Goal: Task Accomplishment & Management: Use online tool/utility

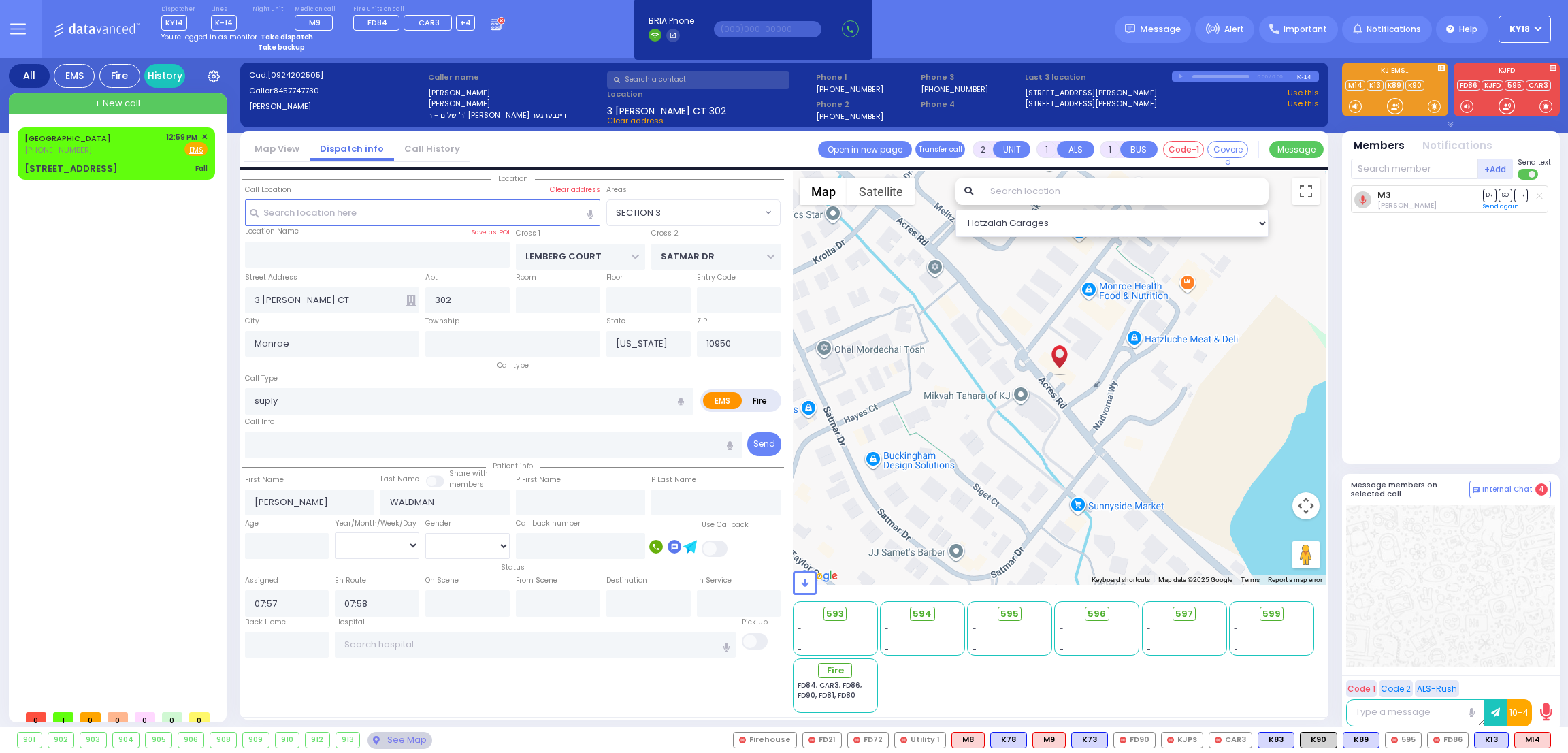
select select "SECTION 3"
select select
click at [284, 36] on strong "Take dispatch" at bounding box center [286, 37] width 52 height 10
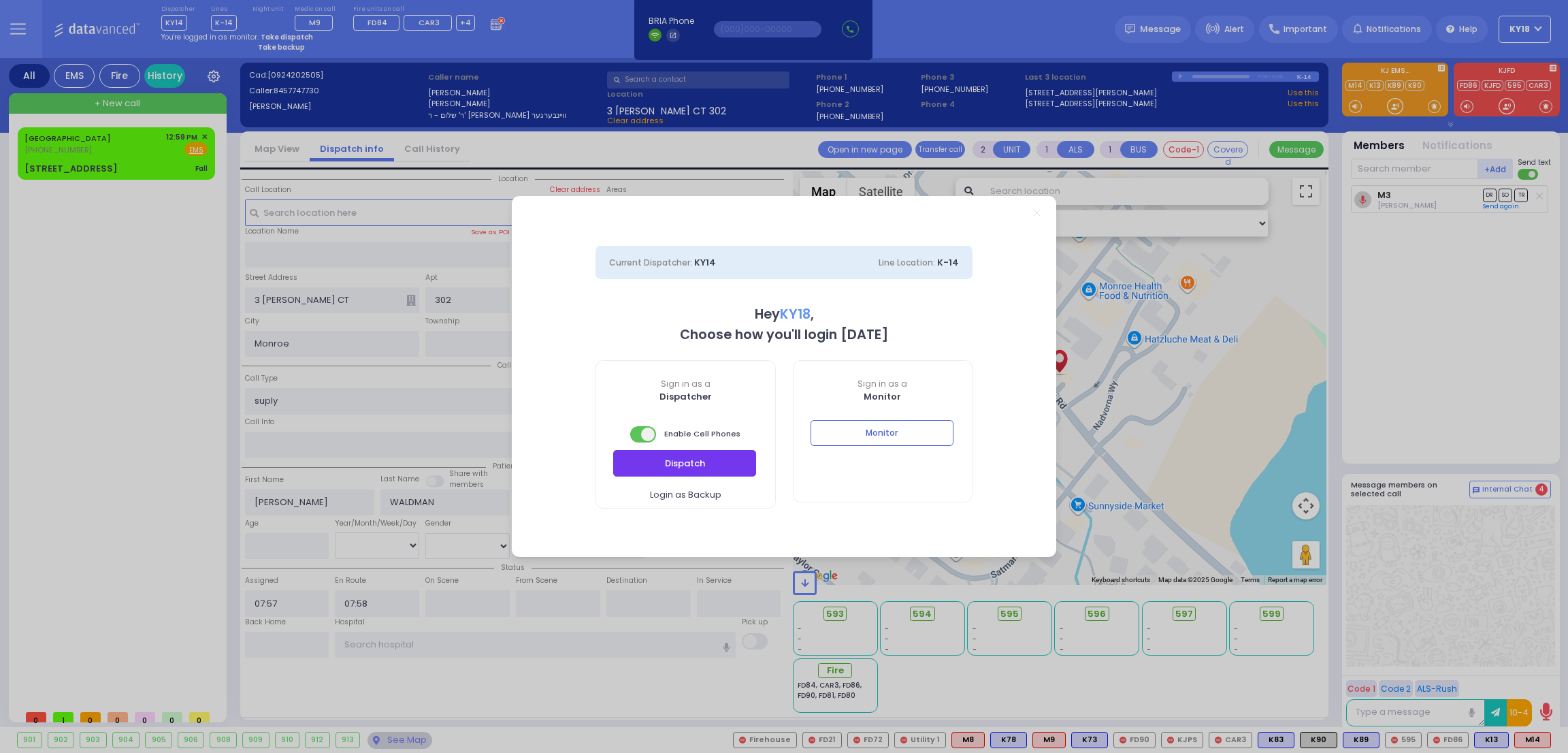
select select "4"
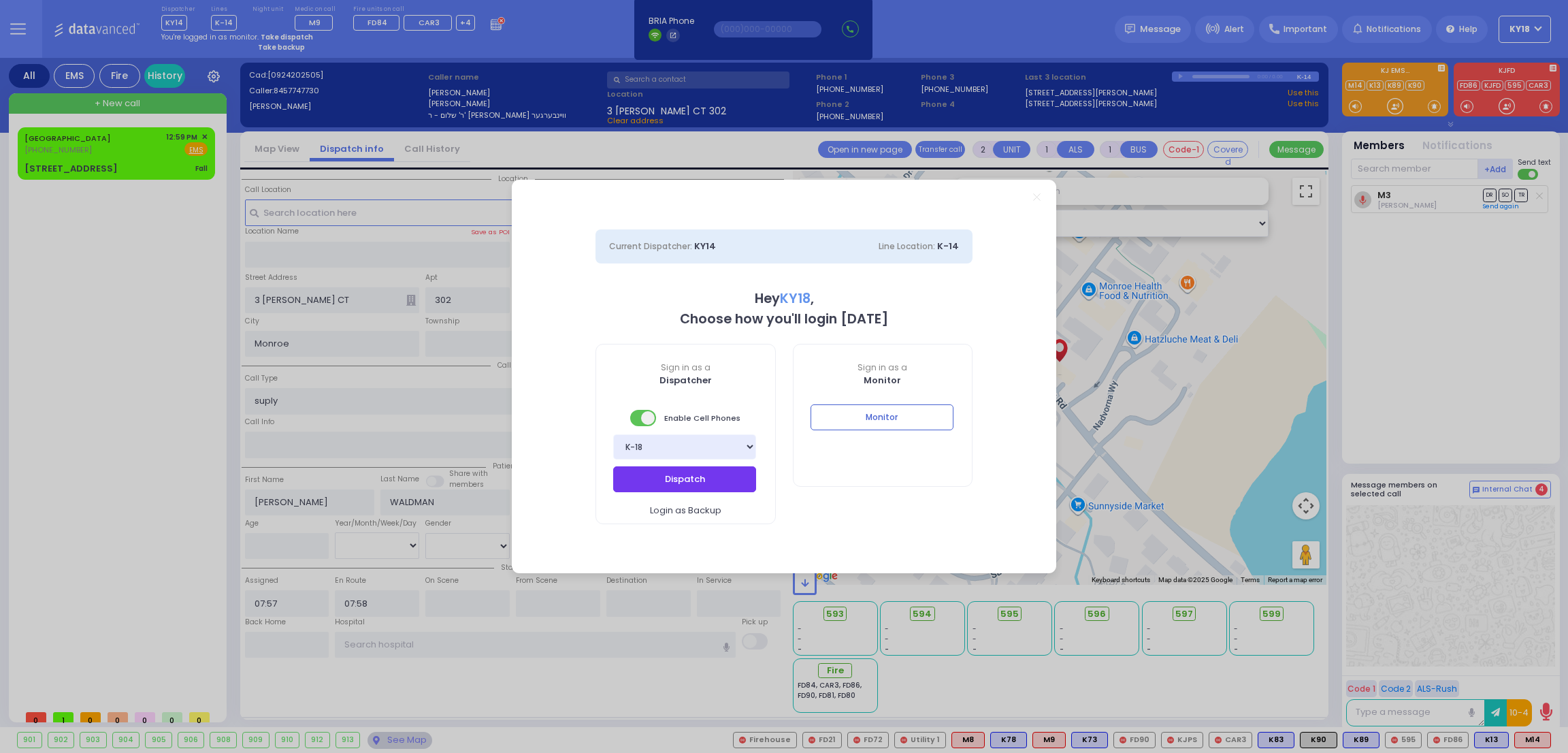
click at [685, 469] on button "Dispatch" at bounding box center [685, 479] width 143 height 26
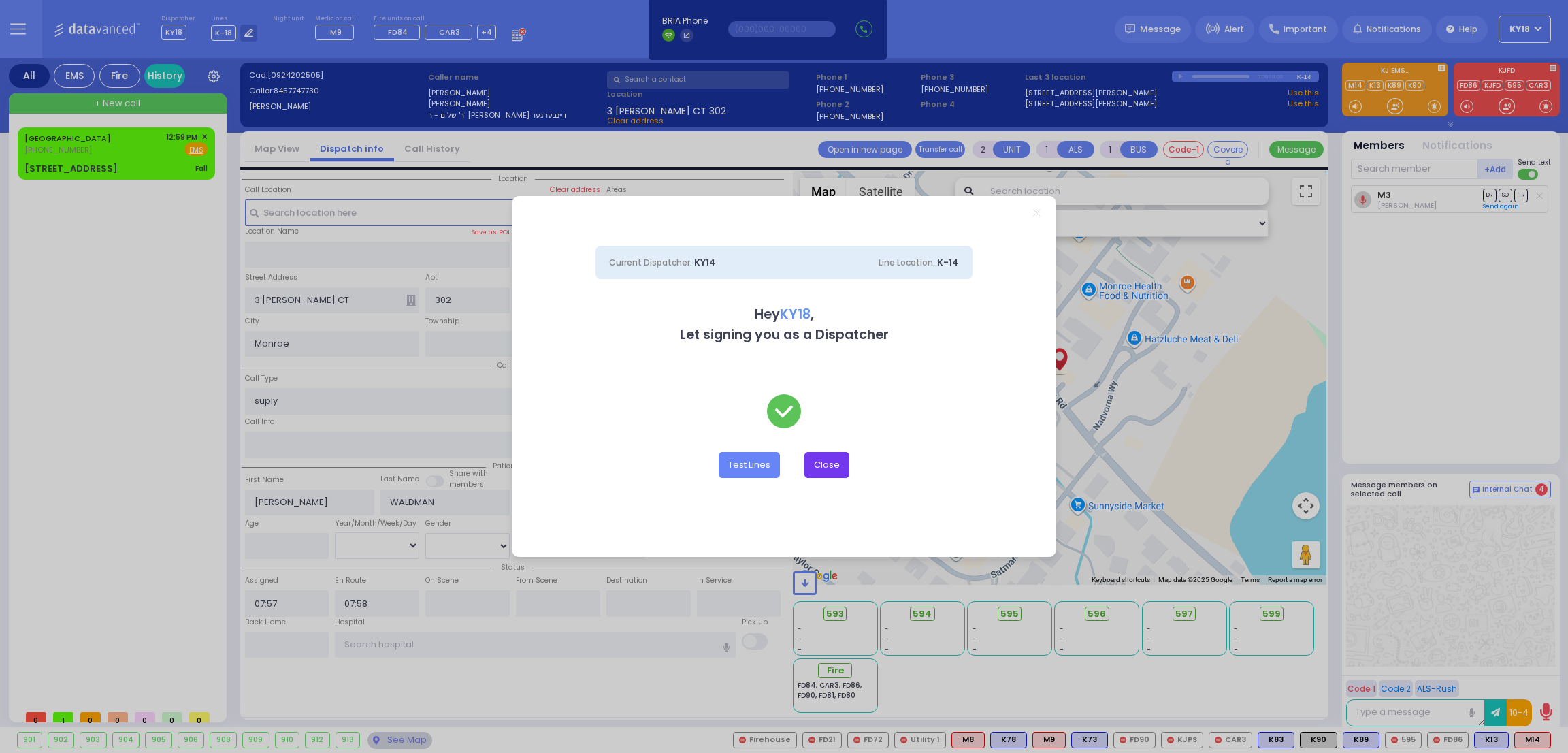
click at [828, 470] on button "Close" at bounding box center [827, 465] width 45 height 26
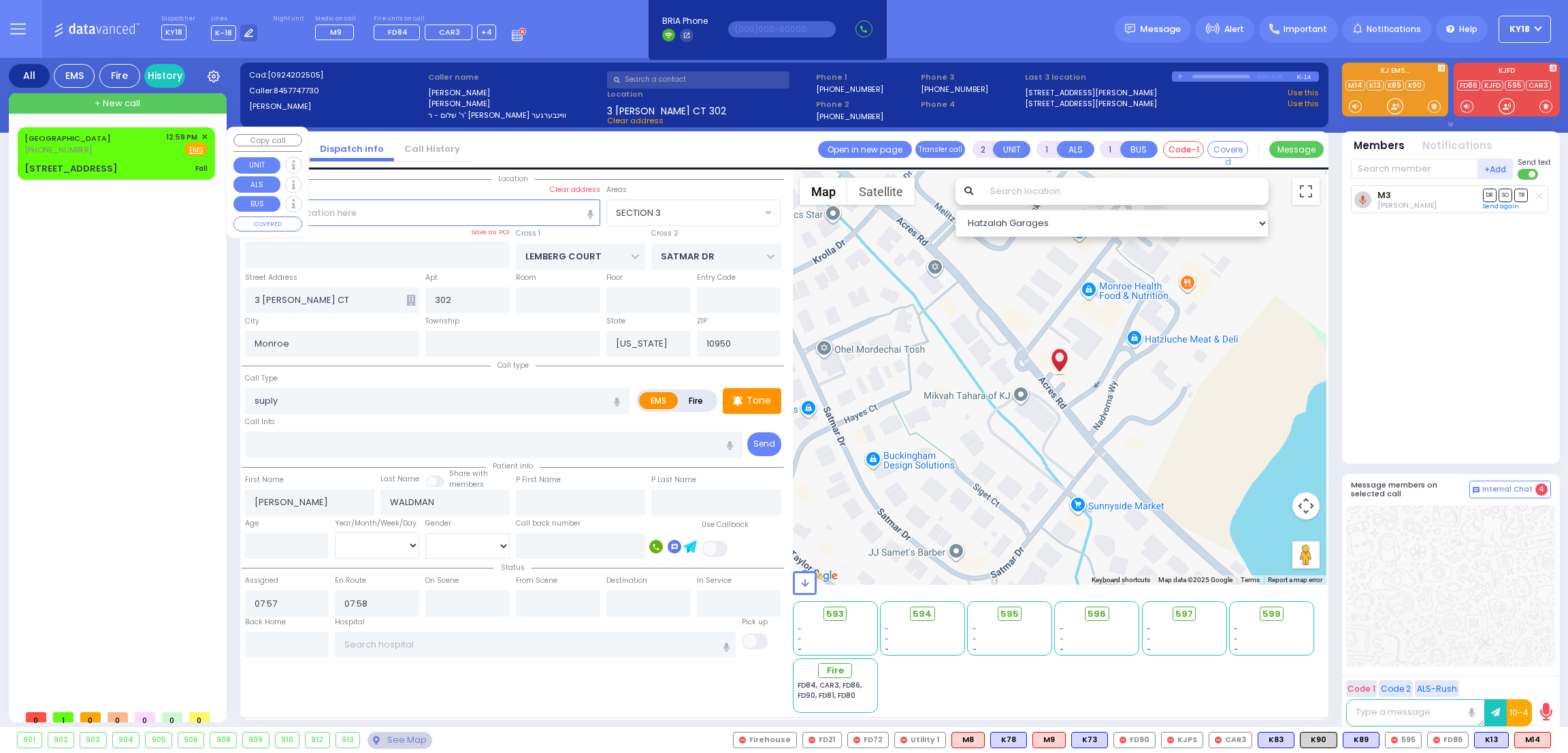
click at [125, 162] on div "[STREET_ADDRESS] Fall" at bounding box center [116, 169] width 183 height 14
type input "1"
type input "0"
select select
type input "Fall"
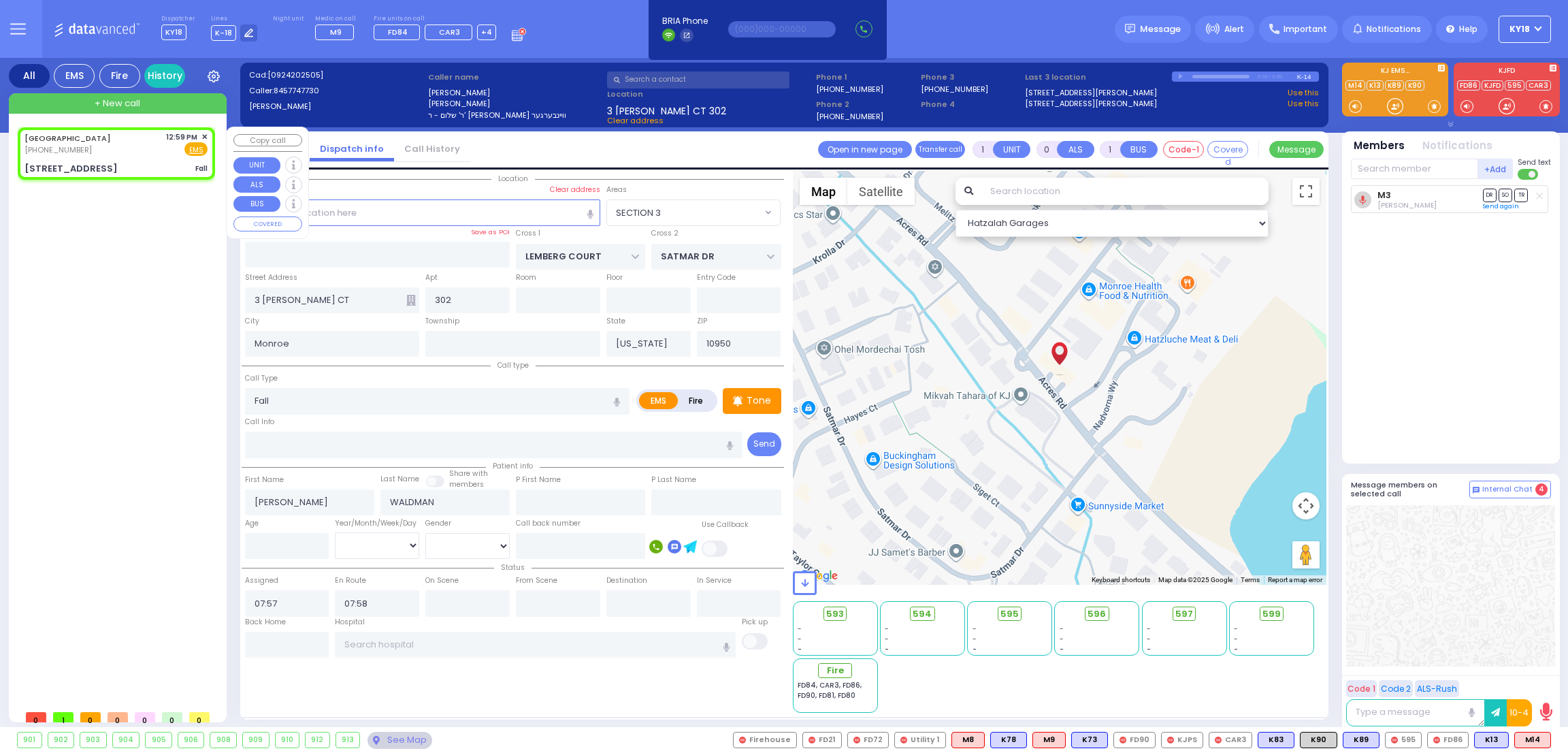
radio input "true"
type input "14"
select select "Month"
type input "12:59"
type input "[GEOGRAPHIC_DATA]"
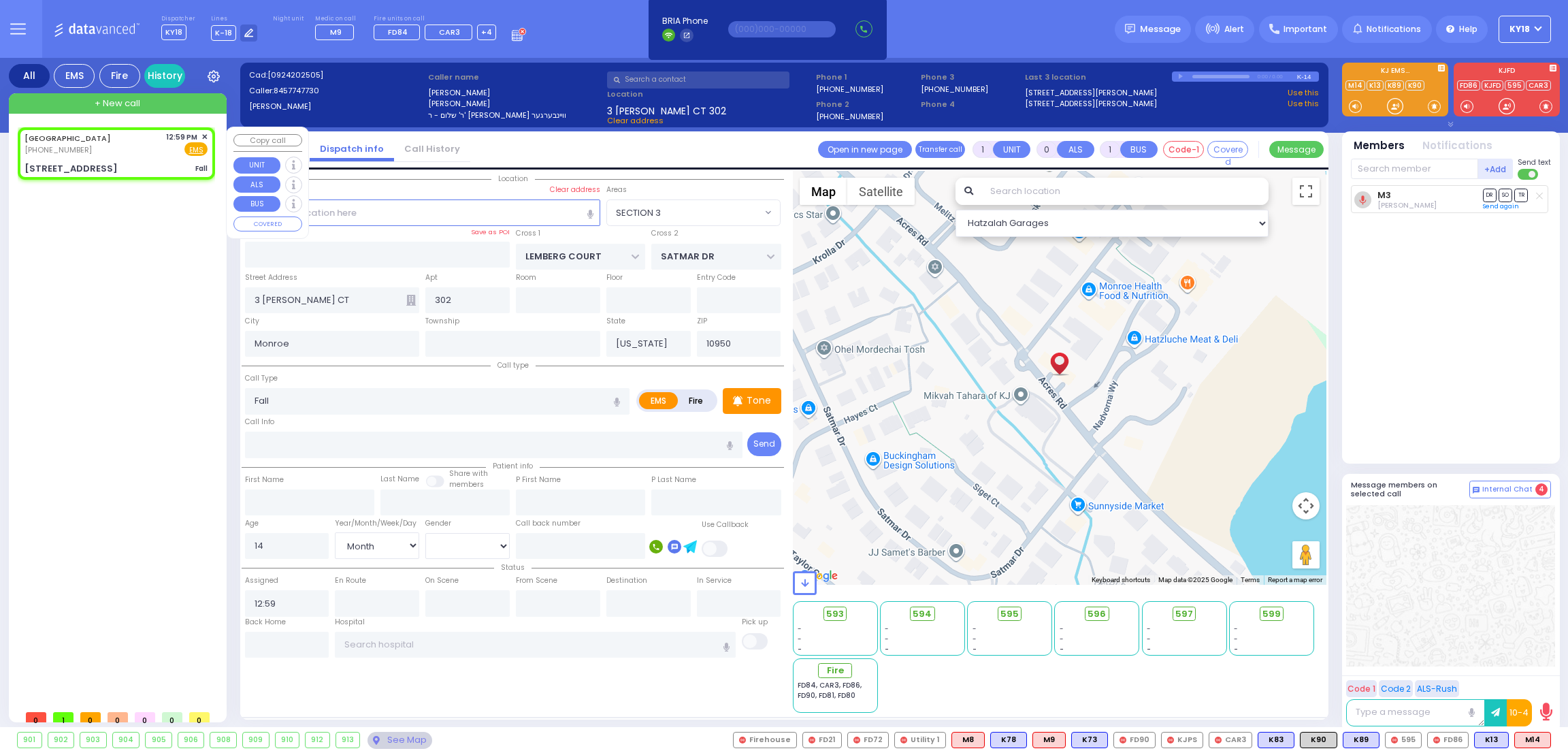
type input "[STREET_ADDRESS]"
type input "203"
type input "[PERSON_NAME]"
select select "Hatzalah Garages"
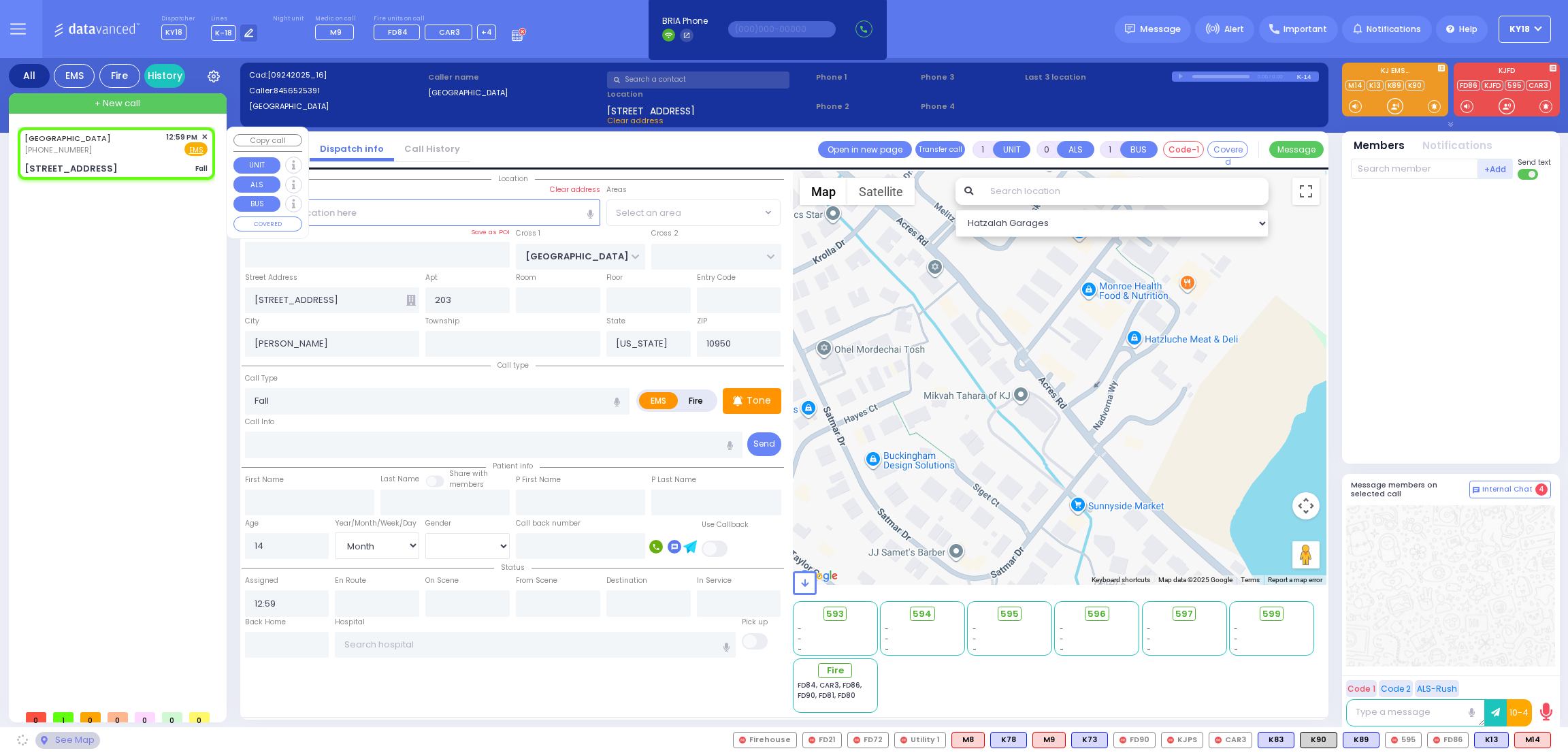
select select "SECTION 5"
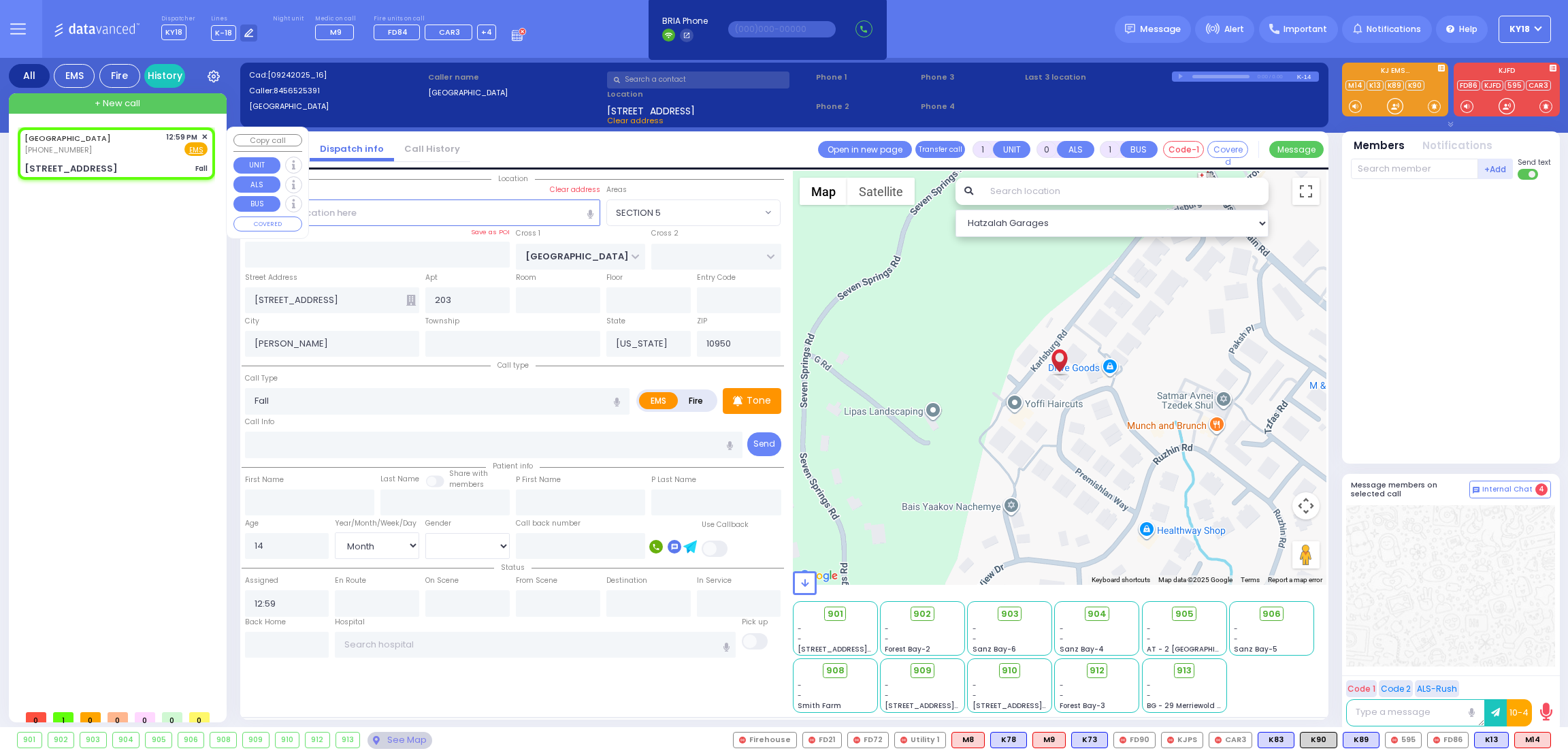
click at [87, 147] on div "[GEOGRAPHIC_DATA] [PHONE_NUMBER] 12:59 PM ✕ Fire EMS" at bounding box center [116, 144] width 183 height 25
select select
radio input "true"
select select "Month"
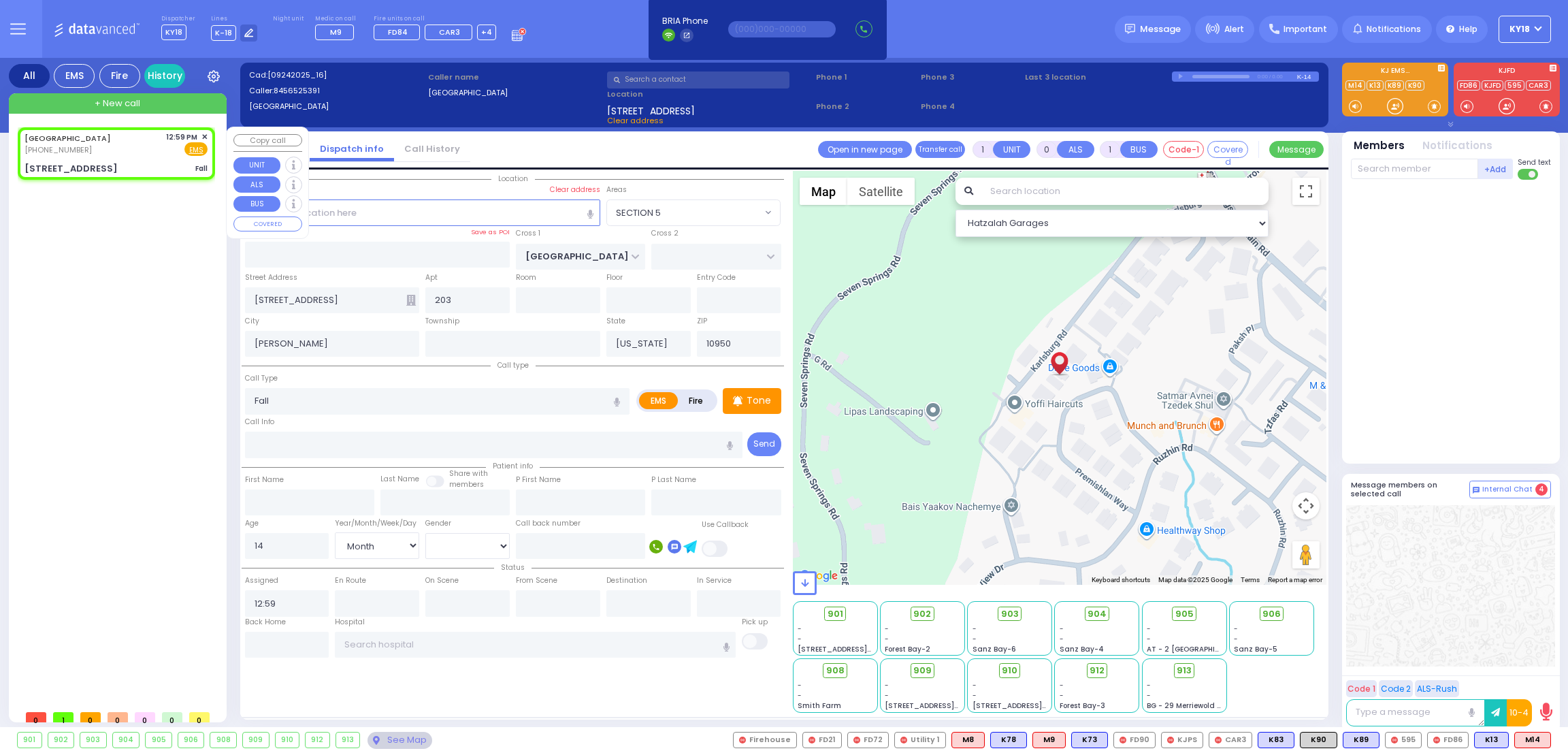
select select "Hatzalah Garages"
select select
radio input "true"
select select "Month"
select select "SECTION 5"
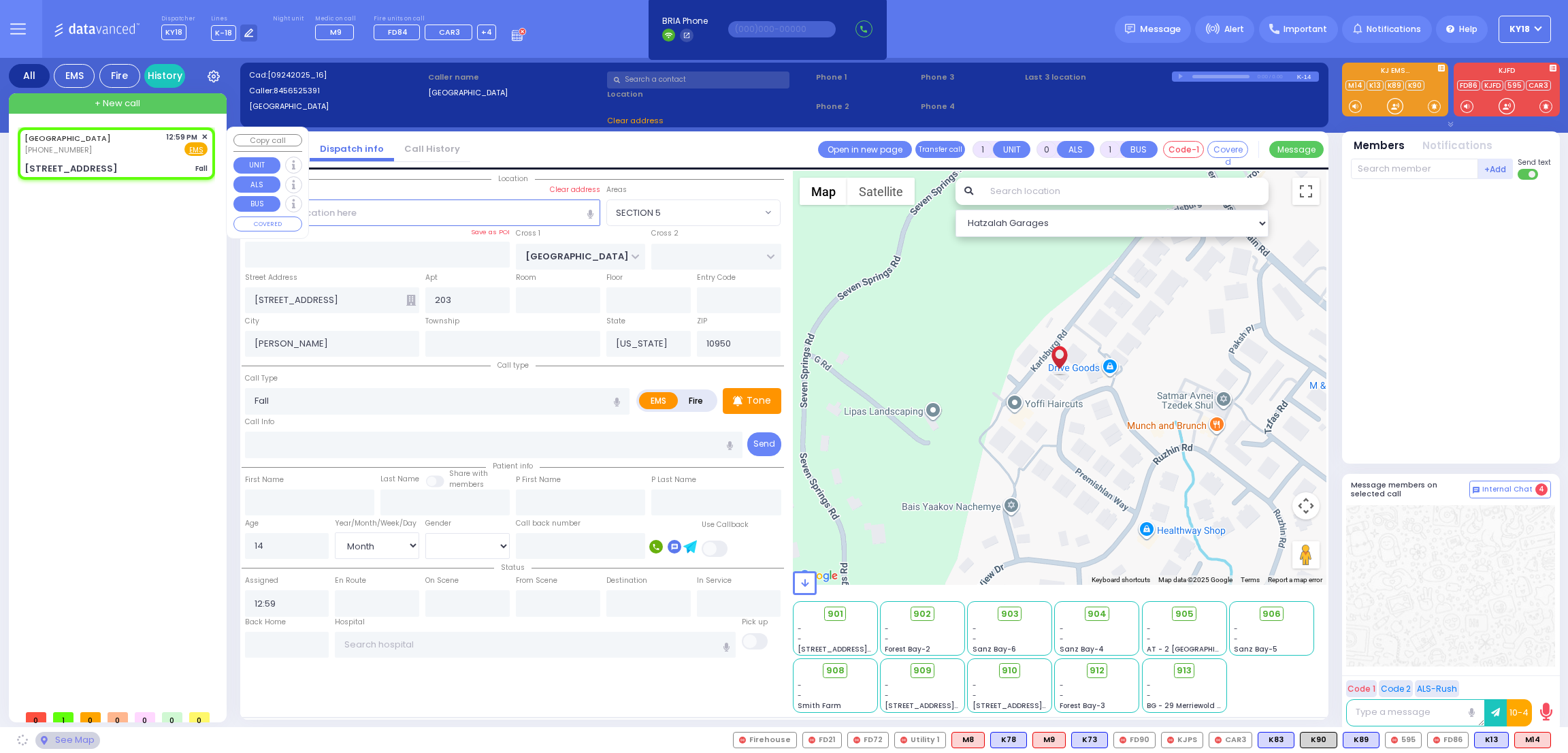
select select "Hatzalah Garages"
select select "SECTION 5"
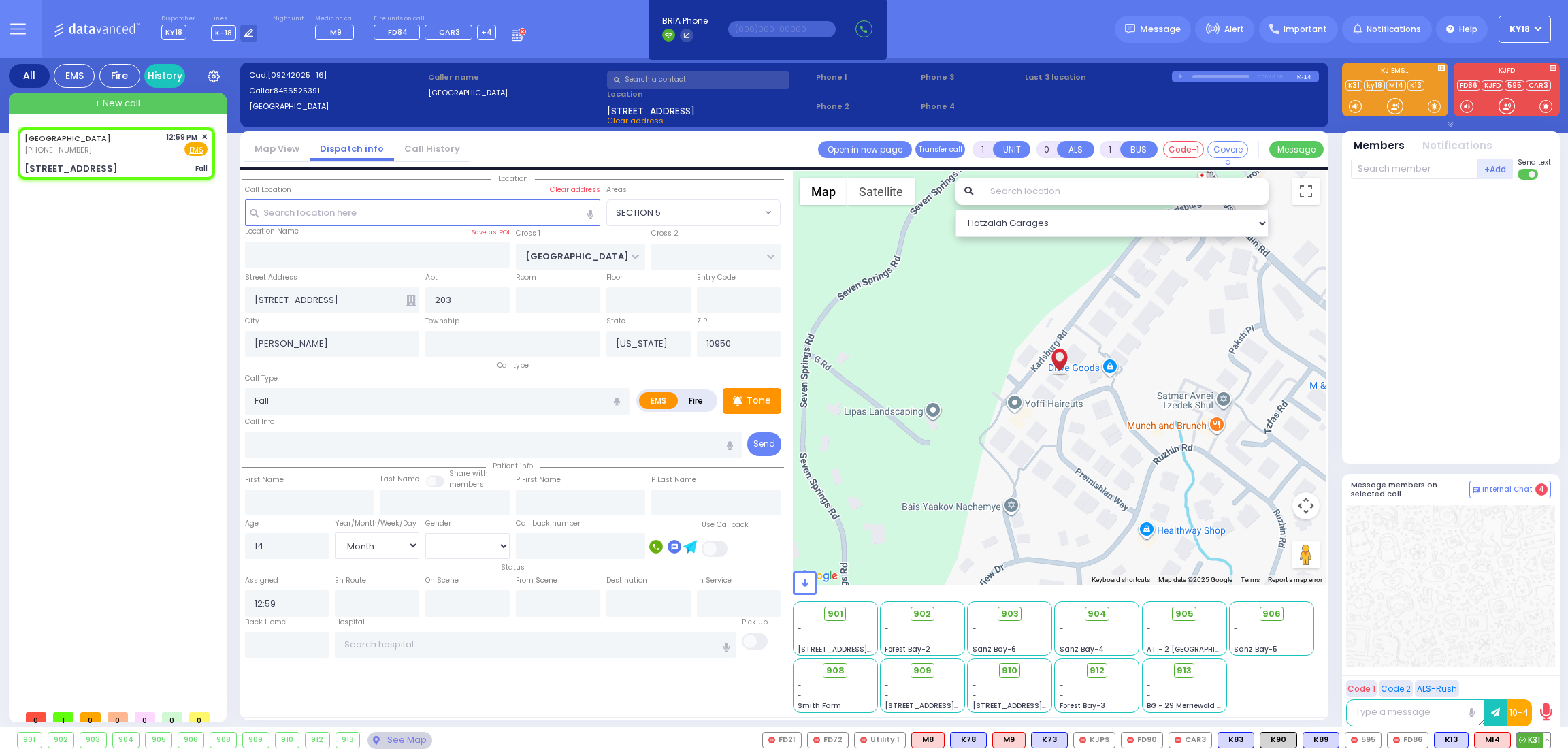
click at [1539, 741] on span "K31" at bounding box center [1533, 740] width 33 height 15
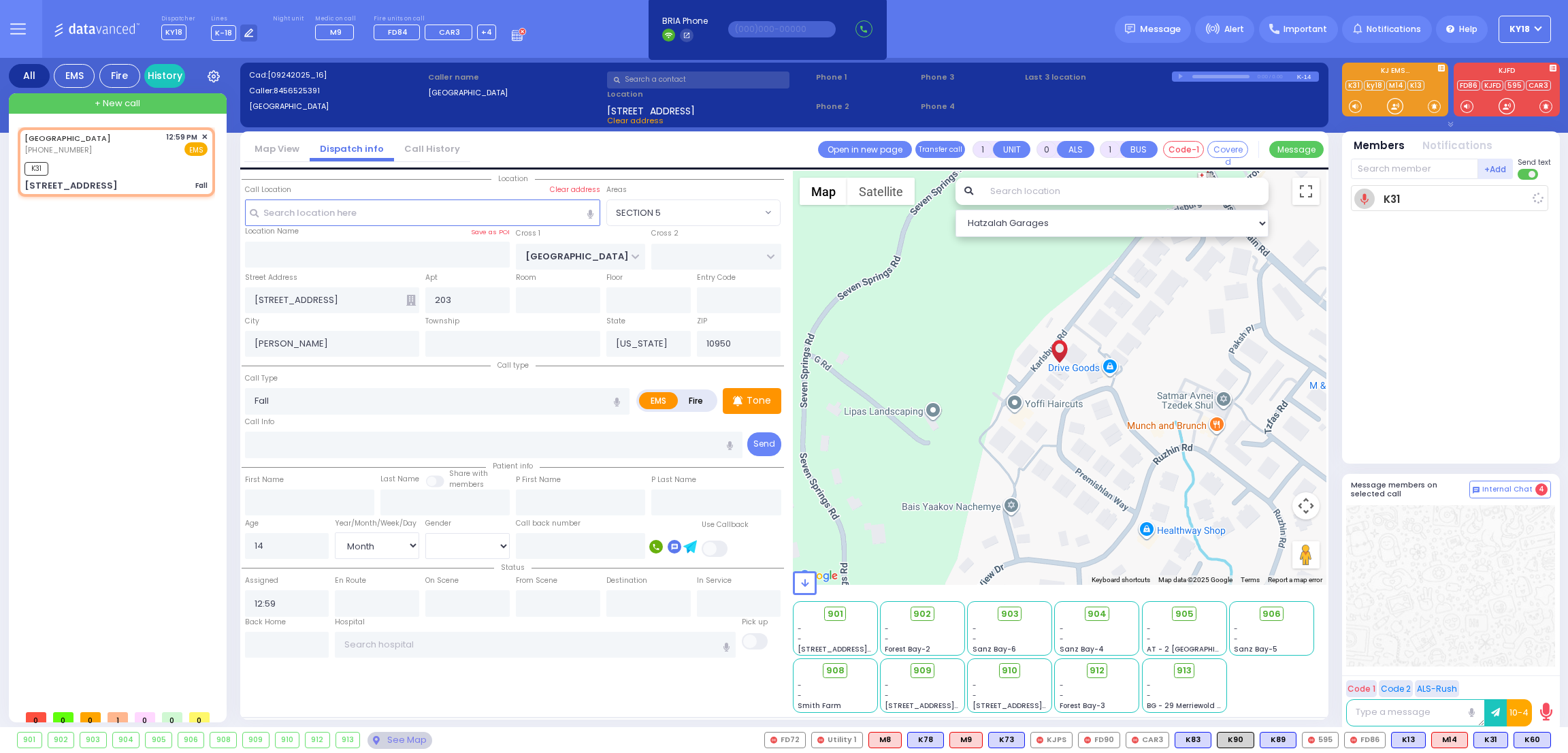
select select
radio input "true"
select select "Month"
type input "13:02"
select select "Hatzalah Garages"
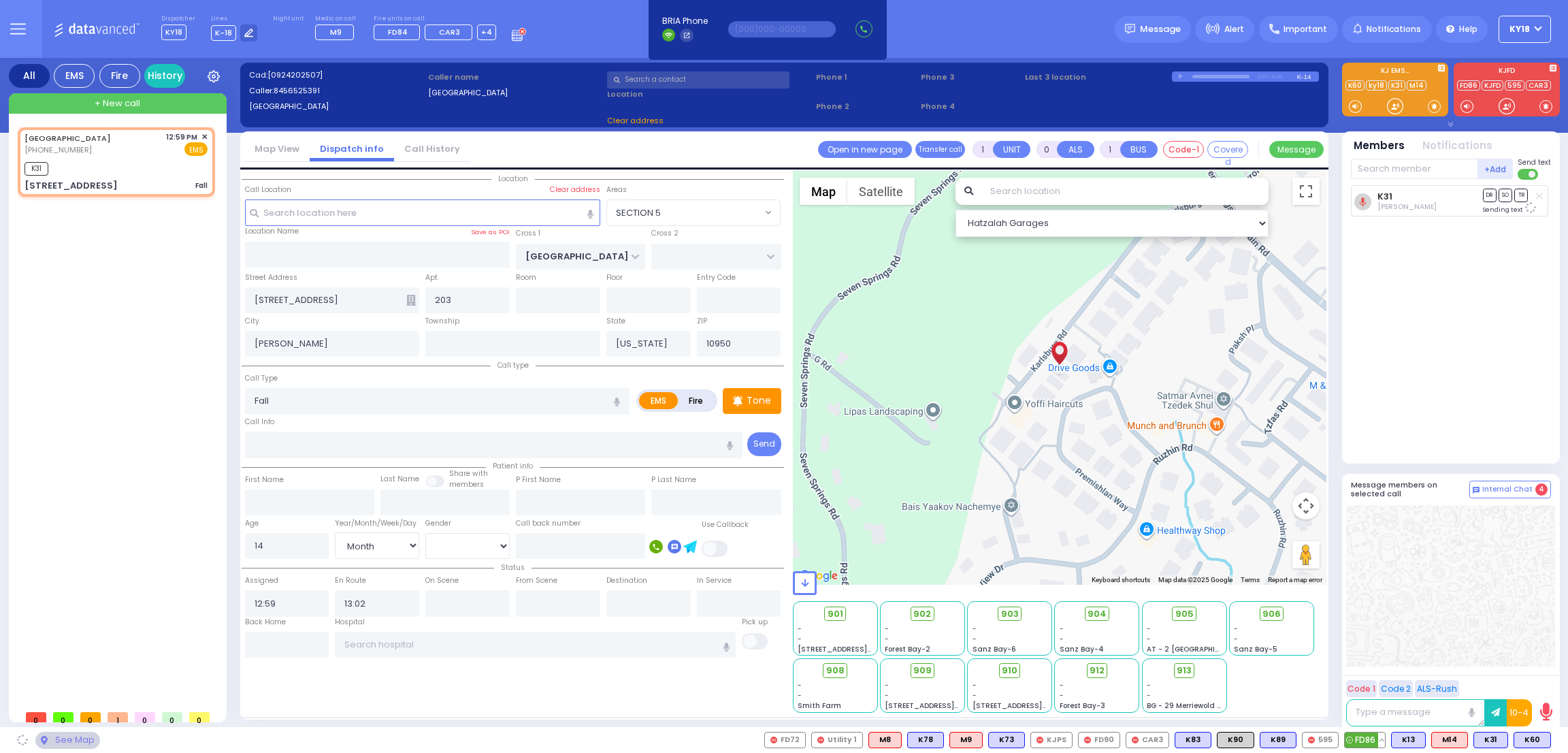
select select
radio input "true"
select select "Month"
select select "Hatzalah Garages"
select select "SECTION 5"
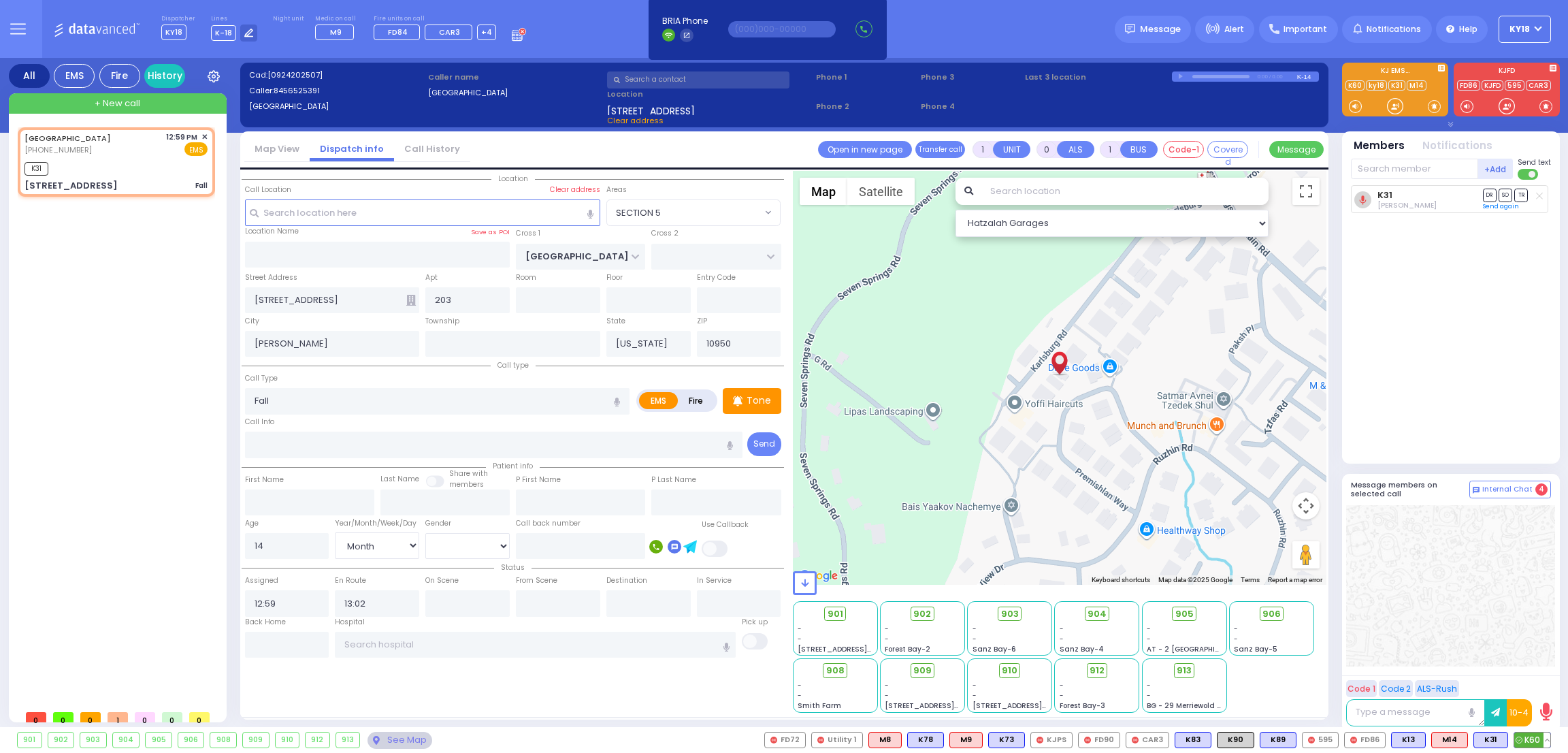
click at [1533, 740] on span "K60" at bounding box center [1532, 740] width 36 height 15
select select
radio input "true"
select select "Month"
select select "Hatzalah Garages"
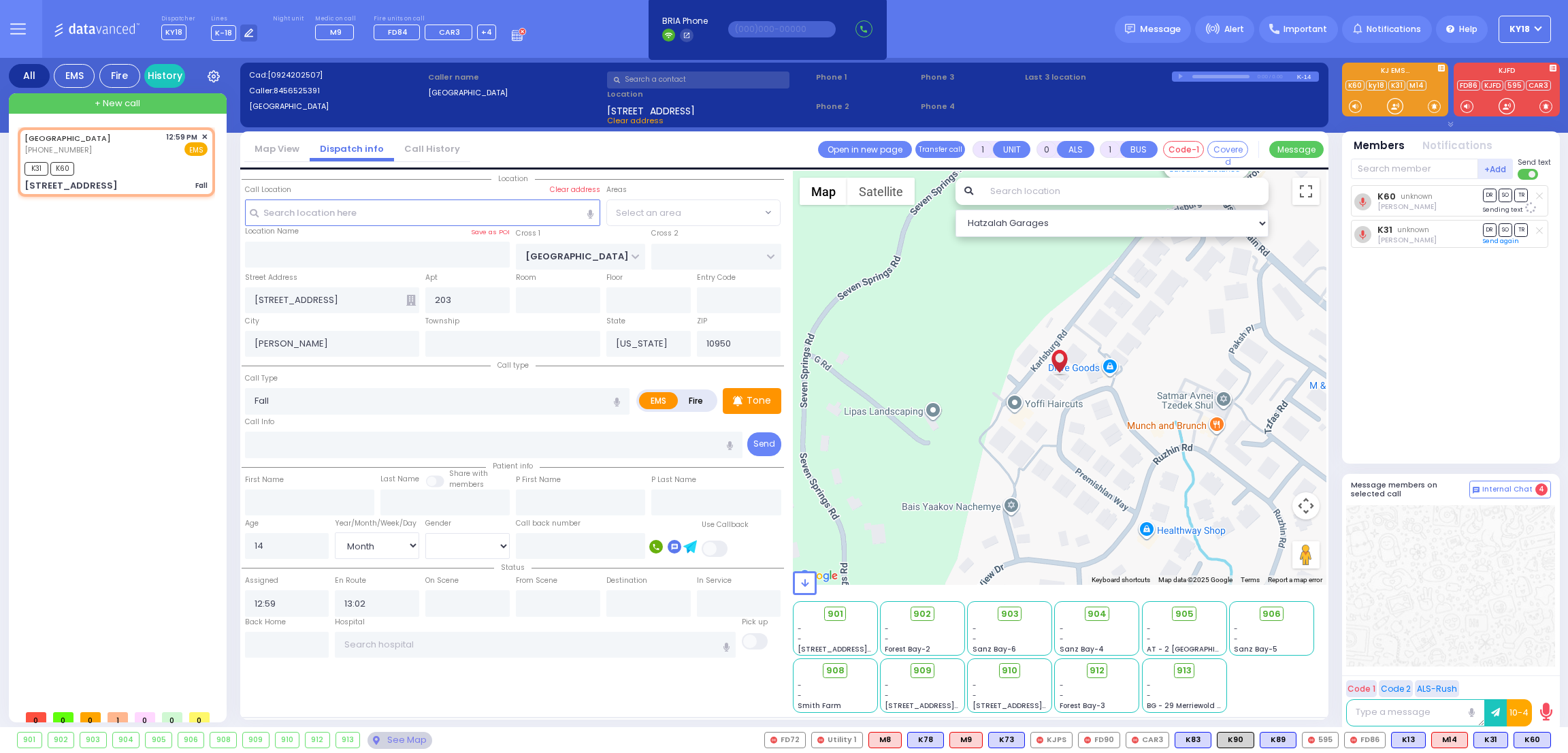
select select "SECTION 5"
click at [1236, 745] on span "K90" at bounding box center [1235, 740] width 36 height 15
select select
radio input "true"
select select "Month"
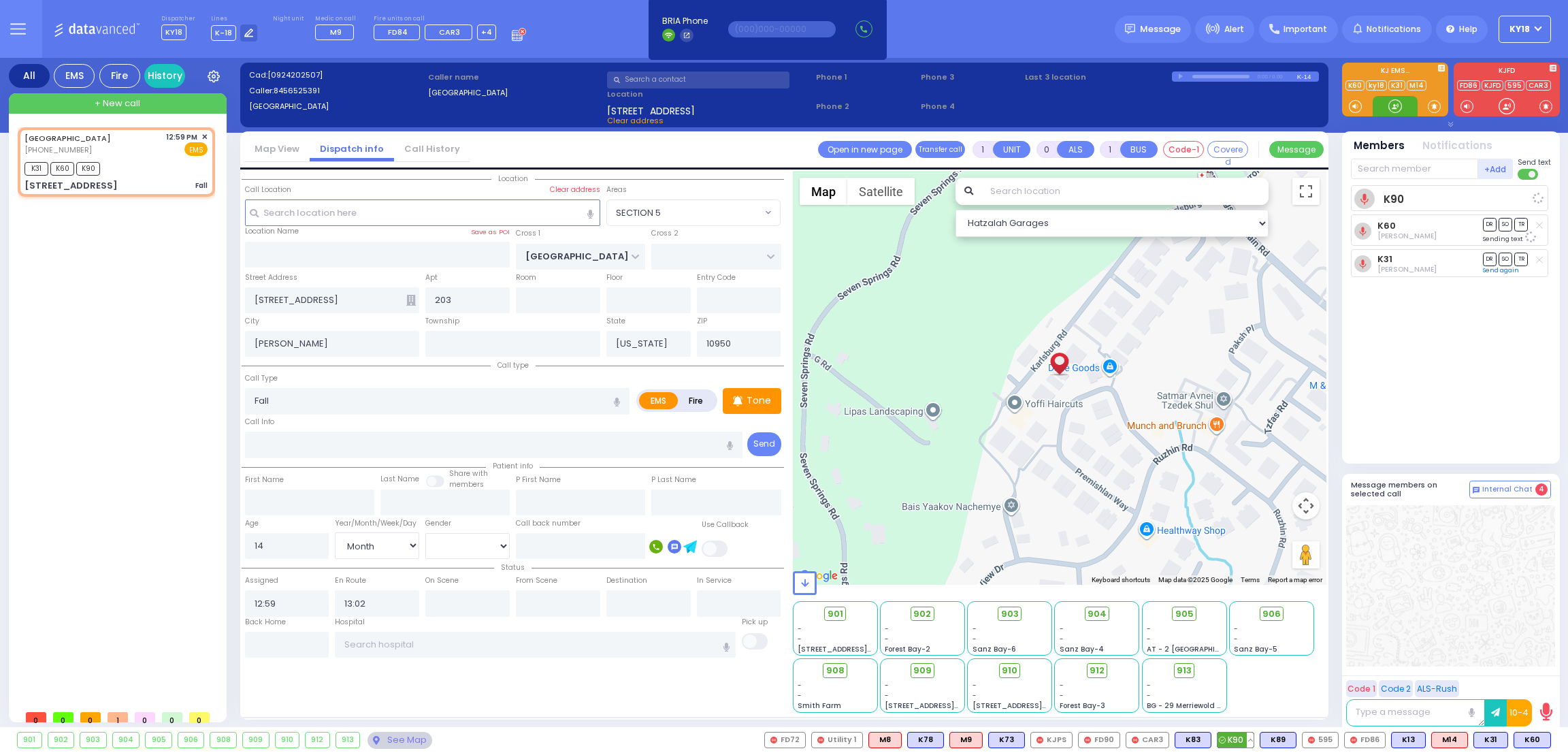
select select "Hatzalah Garages"
select select "SECTION 5"
